Goal: Task Accomplishment & Management: Complete application form

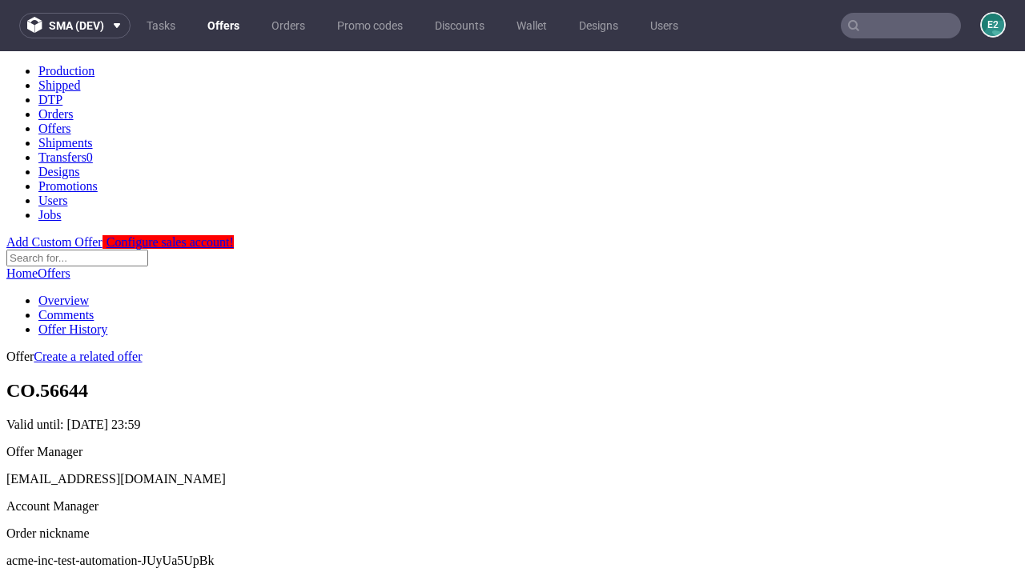
scroll to position [158, 0]
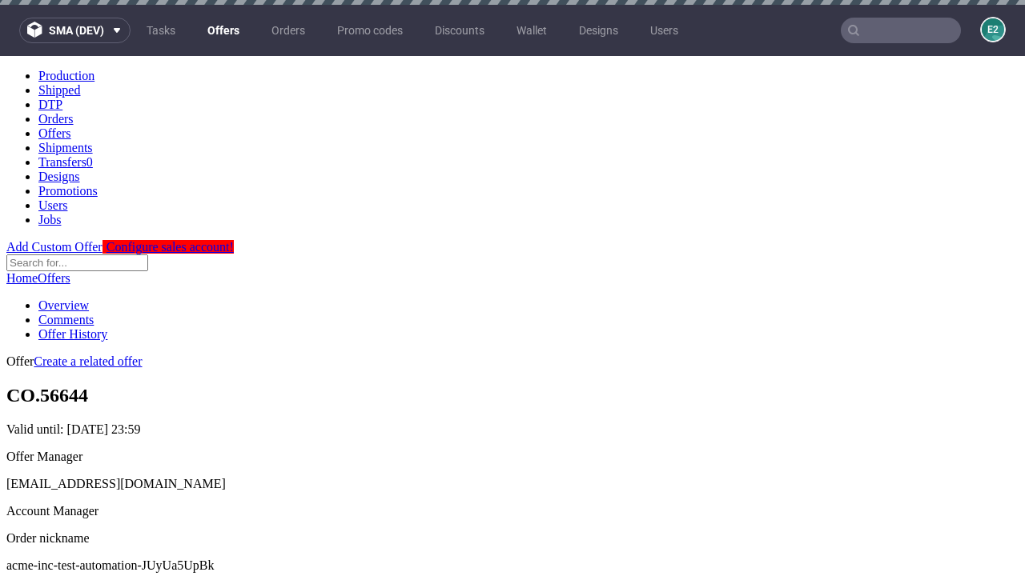
scroll to position [5, 0]
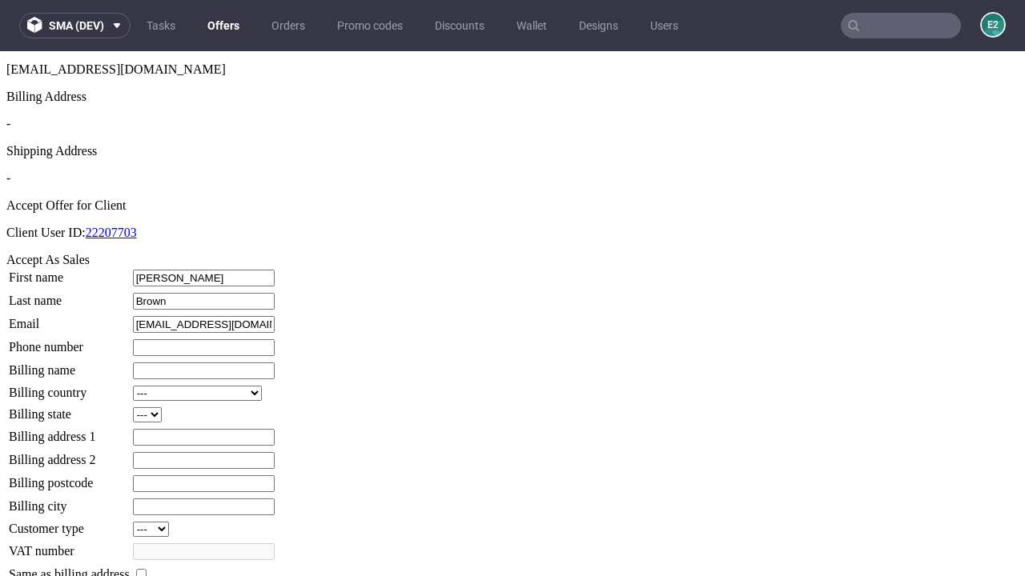
type input "Brown"
type input "1509813888"
type input "Alvina_Aufderhar40"
select select "13"
select select "132"
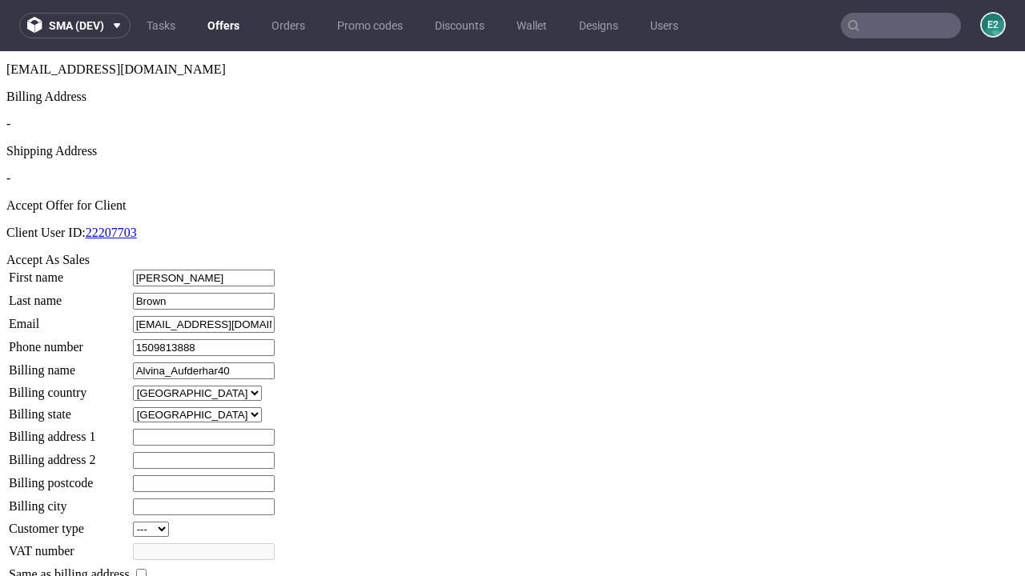
type input "Alvina_Aufderhar40"
type input "9 The Beeches"
type input "HY77 2XO"
type input "Waters-under-Weber"
click at [146, 569] on input "checkbox" at bounding box center [141, 574] width 10 height 10
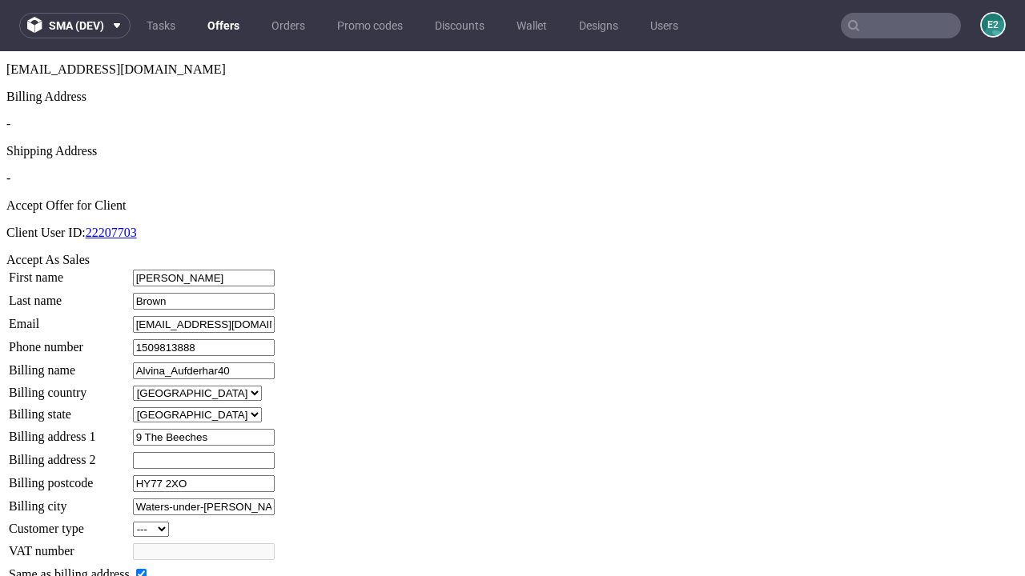
checkbox input "true"
type input "Alvina_Aufderhar40"
select select "13"
type input "9 The Beeches"
type input "HY77 2XO"
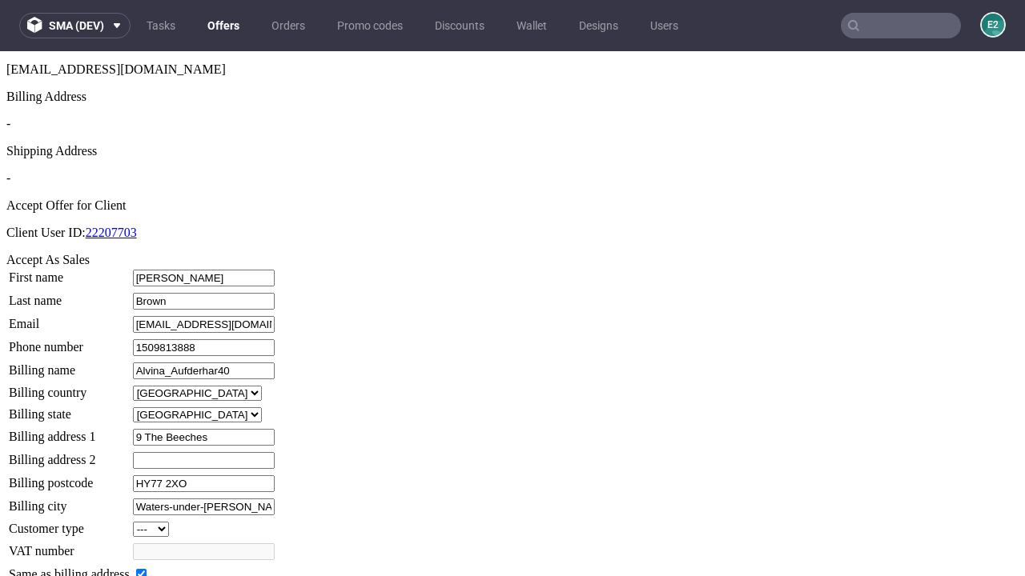
type input "Waters-under-Weber"
